Goal: Go to known website: Access a specific website the user already knows

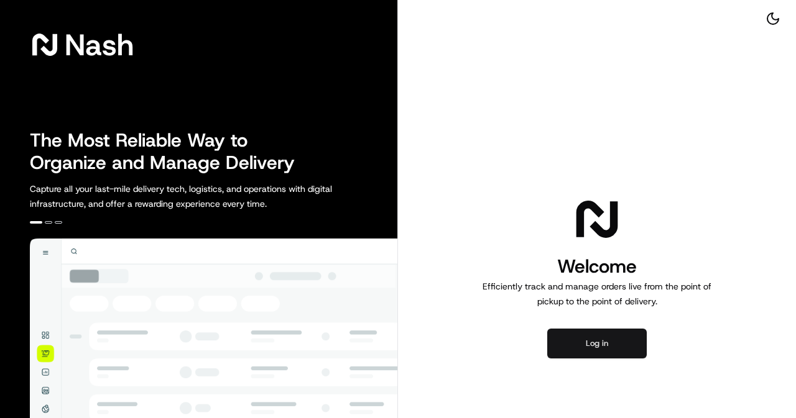
click at [612, 352] on button "Log in" at bounding box center [596, 344] width 99 height 30
